Goal: Information Seeking & Learning: Find specific page/section

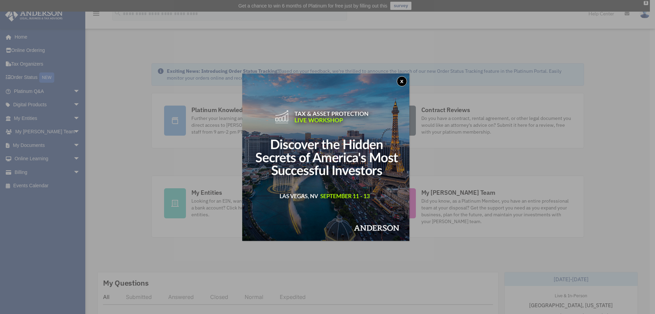
click at [401, 81] on button "x" at bounding box center [402, 81] width 10 height 10
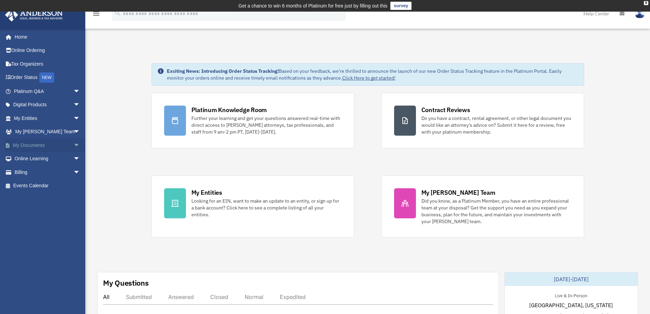
click at [73, 146] on span "arrow_drop_down" at bounding box center [80, 145] width 14 height 14
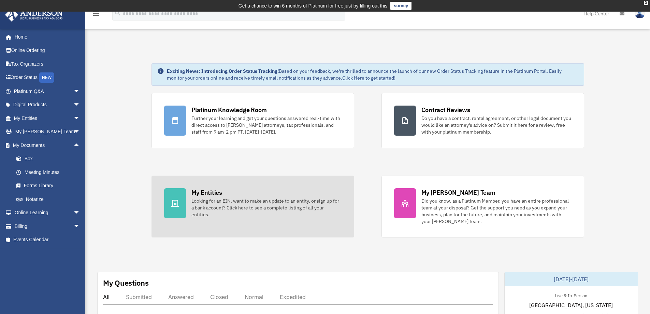
click at [218, 195] on div "My Entities" at bounding box center [206, 192] width 31 height 9
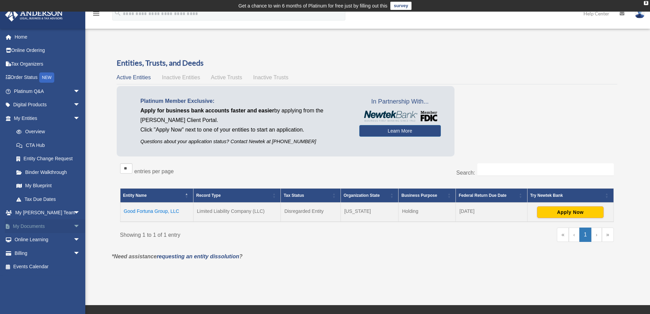
click at [73, 226] on span "arrow_drop_down" at bounding box center [80, 226] width 14 height 14
click at [27, 240] on link "Box" at bounding box center [50, 240] width 81 height 14
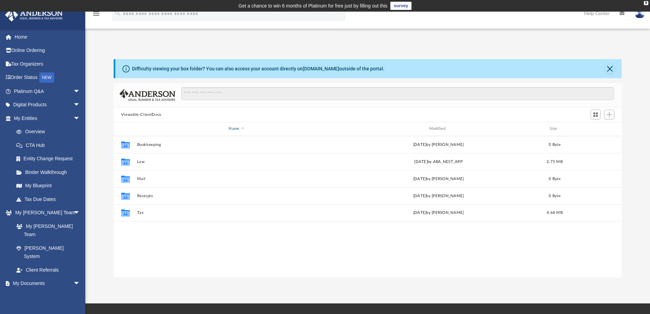
scroll to position [150, 503]
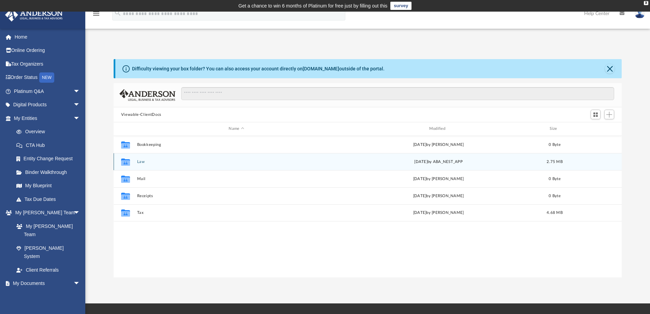
click at [139, 161] on button "Law" at bounding box center [236, 161] width 199 height 4
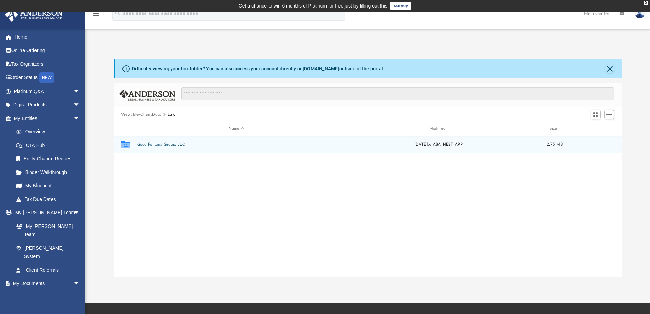
click at [174, 146] on button "Good Fortuna Group, LLC" at bounding box center [236, 144] width 199 height 4
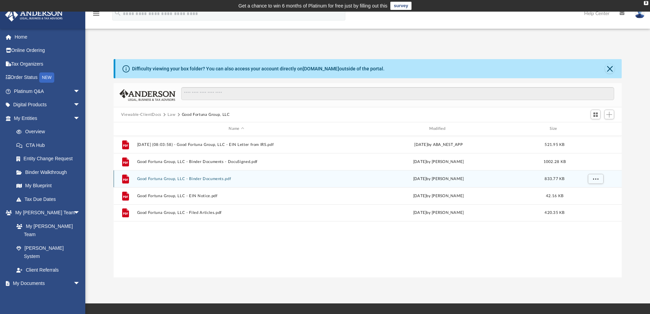
click at [228, 179] on button "Good Fortuna Group, LLC - Binder Documents.pdf" at bounding box center [236, 178] width 199 height 4
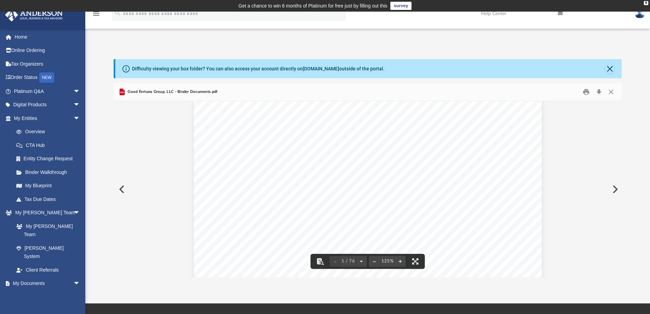
scroll to position [68, 0]
click at [612, 65] on button "Close" at bounding box center [610, 69] width 10 height 10
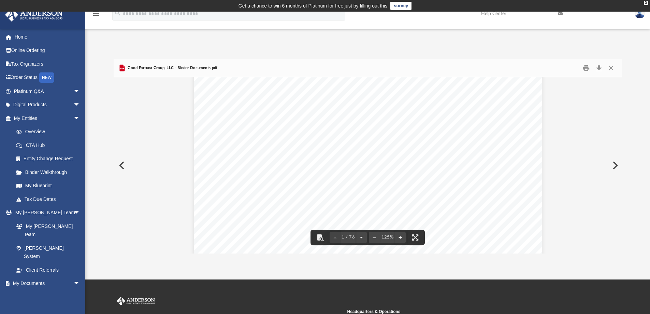
scroll to position [102, 0]
click at [375, 238] on button "File preview" at bounding box center [374, 237] width 11 height 15
click at [375, 239] on button "File preview" at bounding box center [374, 237] width 11 height 15
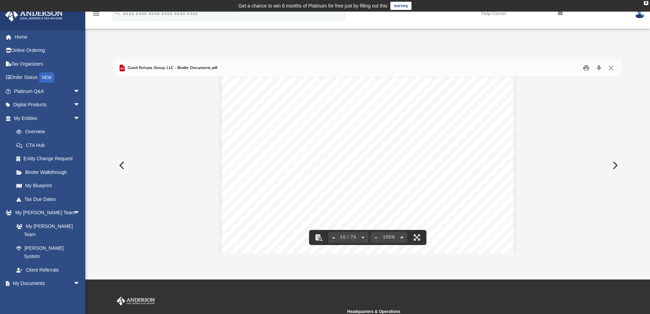
click at [344, 236] on span "10 / 76" at bounding box center [348, 237] width 19 height 4
type input "**"
click at [345, 239] on span "63 / 76" at bounding box center [348, 237] width 19 height 4
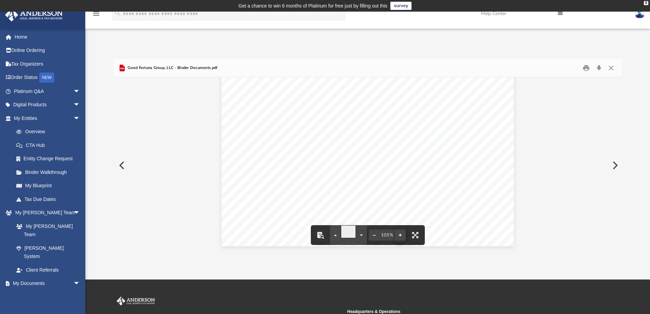
type input "**"
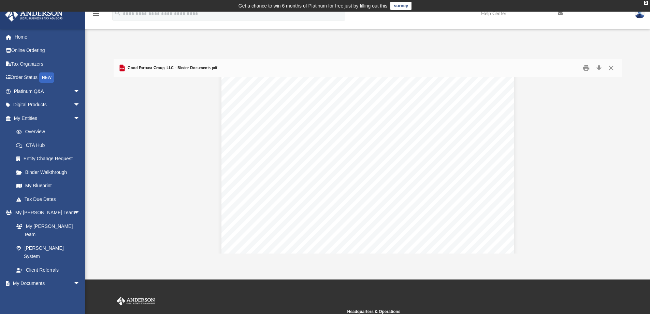
scroll to position [27242, 0]
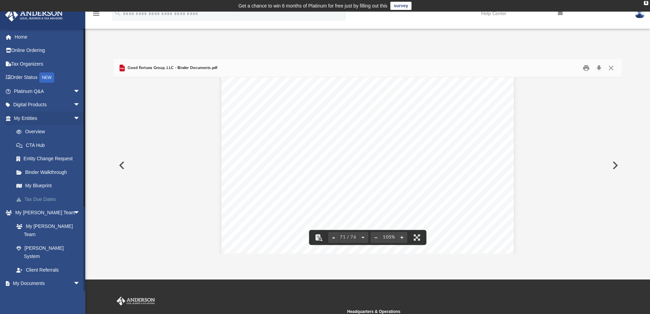
click at [48, 200] on link "Tax Due Dates" at bounding box center [50, 199] width 81 height 14
click at [324, 162] on div "State/Tax Filings SS - 4 Form and EIN Letter This section holds a copy of IRS F…" at bounding box center [367, 235] width 292 height 378
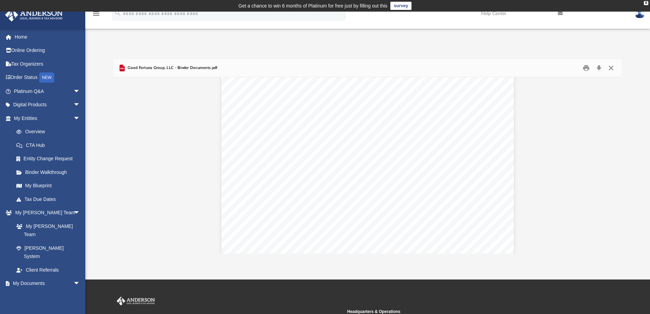
click at [613, 69] on button "Close" at bounding box center [611, 68] width 12 height 11
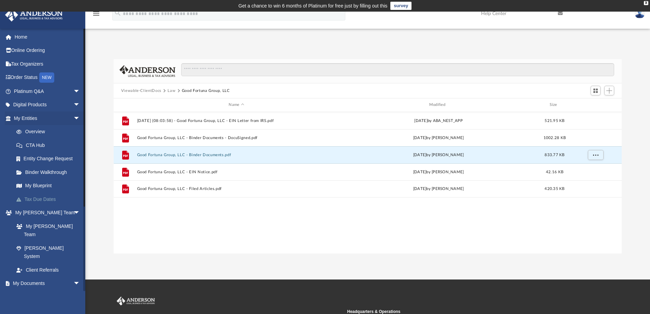
click at [51, 197] on link "Tax Due Dates" at bounding box center [50, 199] width 81 height 14
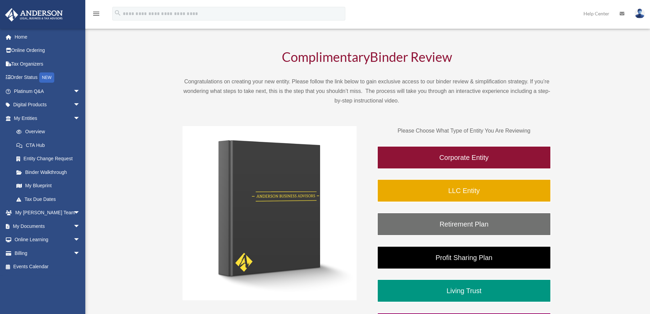
scroll to position [34, 0]
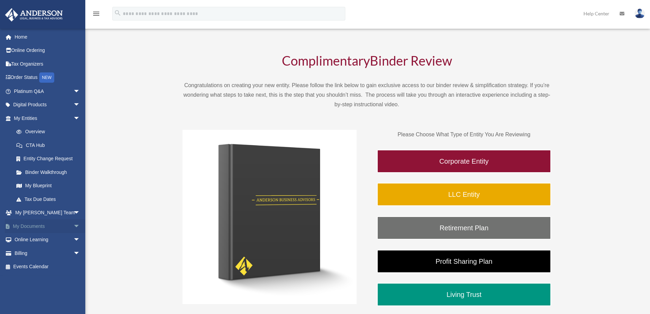
click at [40, 224] on link "My Documents arrow_drop_down" at bounding box center [48, 226] width 86 height 14
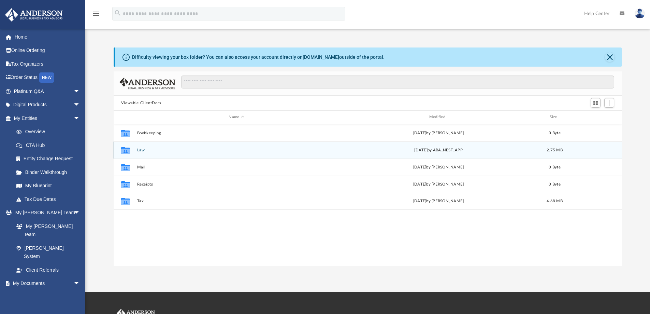
scroll to position [150, 503]
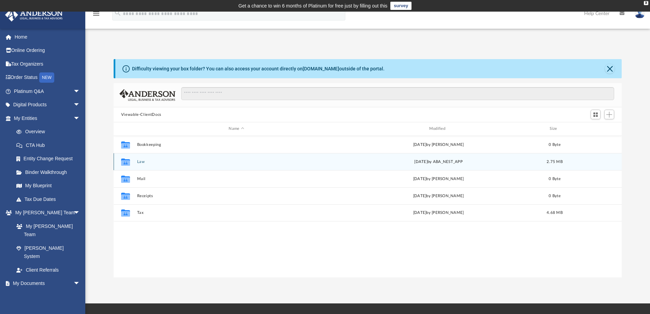
click at [141, 163] on button "Law" at bounding box center [236, 161] width 199 height 4
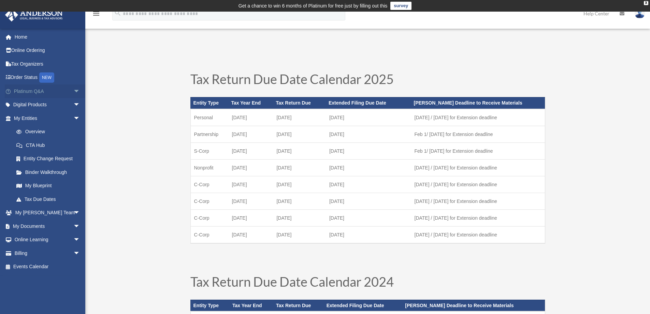
click at [73, 89] on span "arrow_drop_down" at bounding box center [80, 91] width 14 height 14
